Goal: Information Seeking & Learning: Understand process/instructions

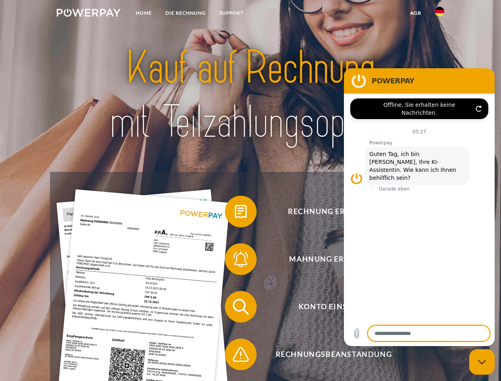
click at [88, 14] on img at bounding box center [89, 13] width 64 height 8
click at [439, 14] on img at bounding box center [439, 12] width 10 height 10
click at [415, 13] on link "agb" at bounding box center [415, 13] width 25 height 14
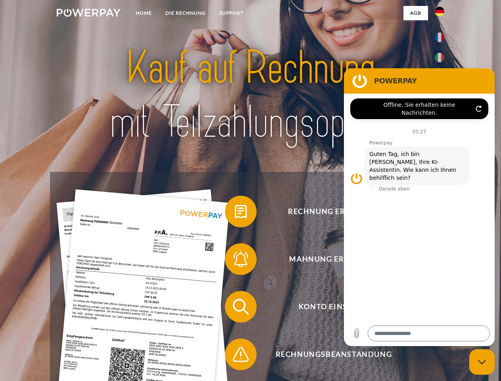
click at [235, 213] on span at bounding box center [229, 211] width 40 height 40
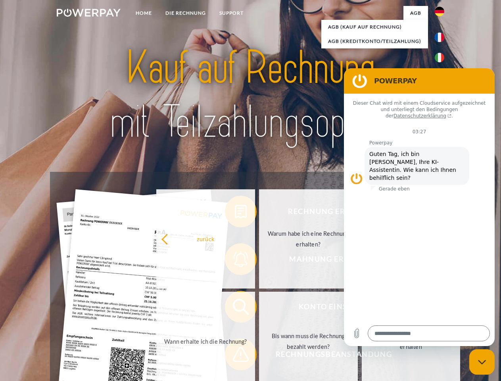
click at [235, 260] on div "Rechnung erhalten? Mahnung erhalten? Konto einsehen" at bounding box center [250, 330] width 400 height 317
click at [259, 308] on link "Bis wann muss die Rechnung bezahlt werden?" at bounding box center [308, 340] width 99 height 99
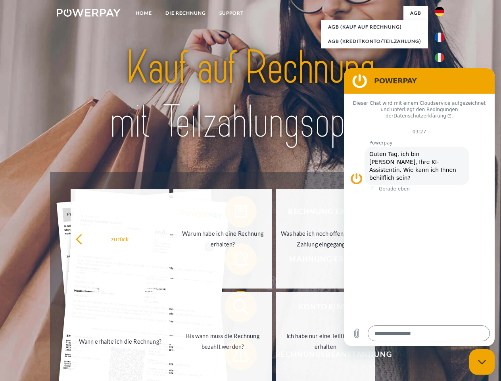
click at [235, 356] on span at bounding box center [229, 354] width 40 height 40
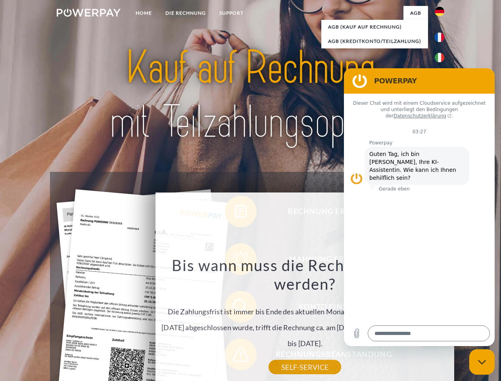
click at [482, 362] on icon "Messaging-Fenster schließen" at bounding box center [482, 361] width 8 height 5
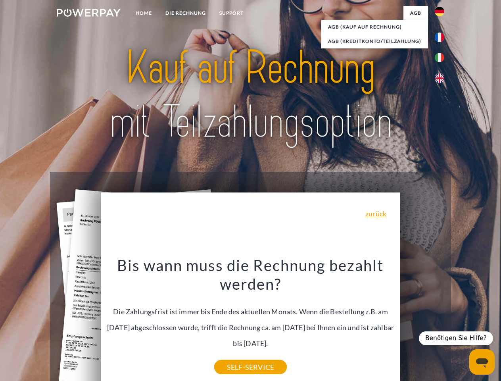
type textarea "*"
